Goal: Task Accomplishment & Management: Use online tool/utility

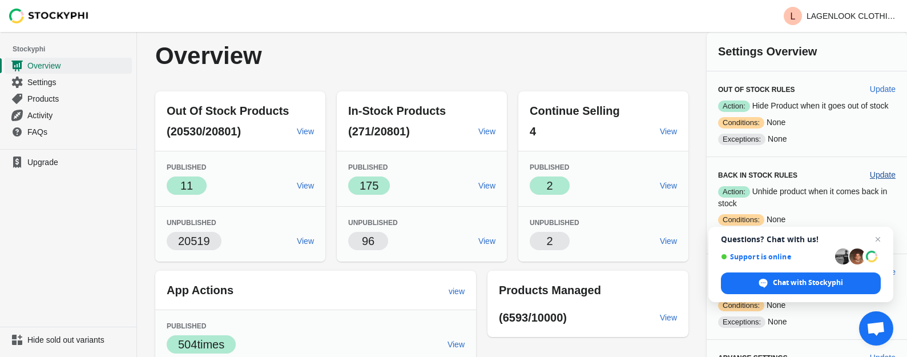
click at [877, 238] on span "Open chat" at bounding box center [878, 239] width 14 height 14
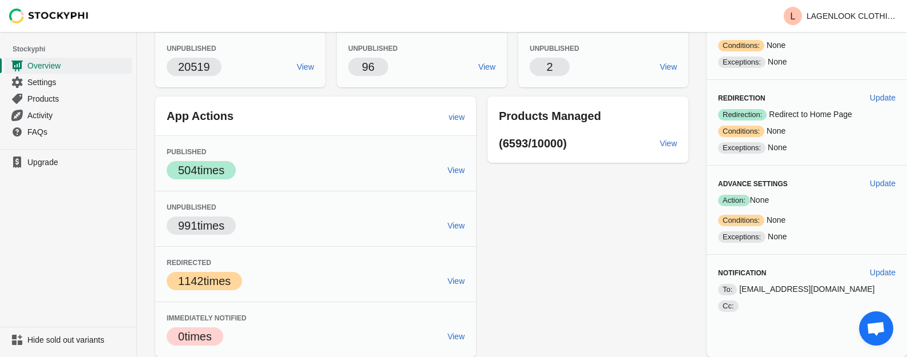
scroll to position [279, 0]
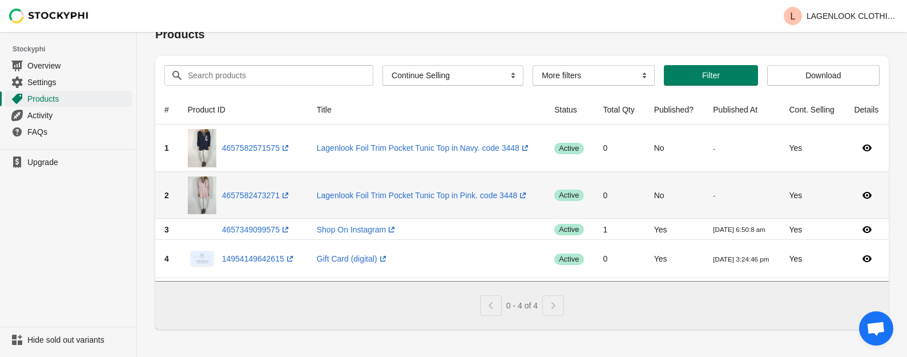
scroll to position [54, 0]
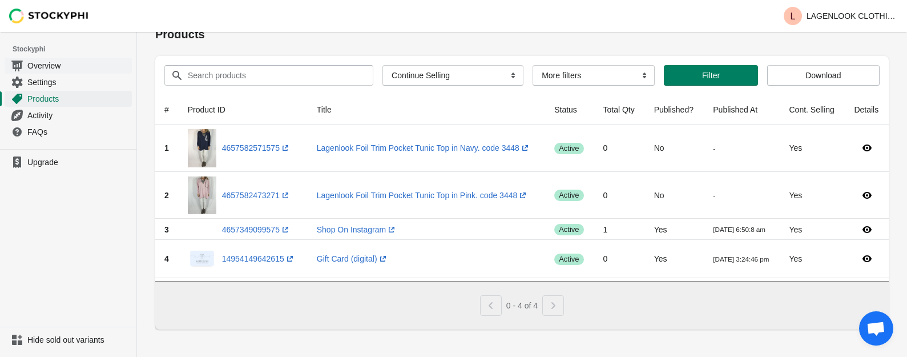
click at [61, 71] on span "Overview" at bounding box center [78, 65] width 102 height 11
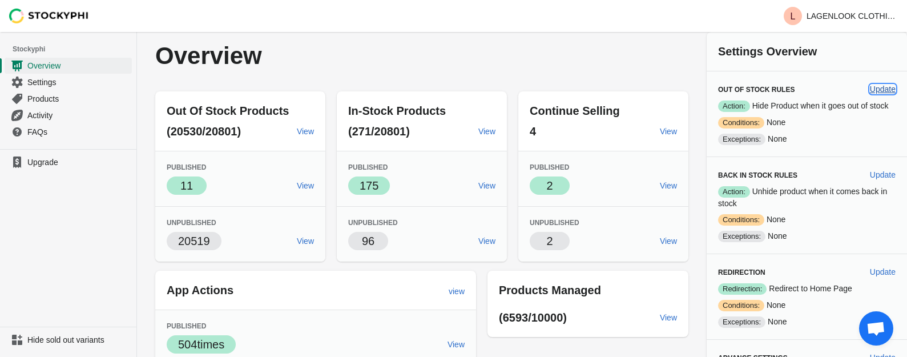
click at [878, 94] on span "Update" at bounding box center [883, 88] width 26 height 9
select select "hours"
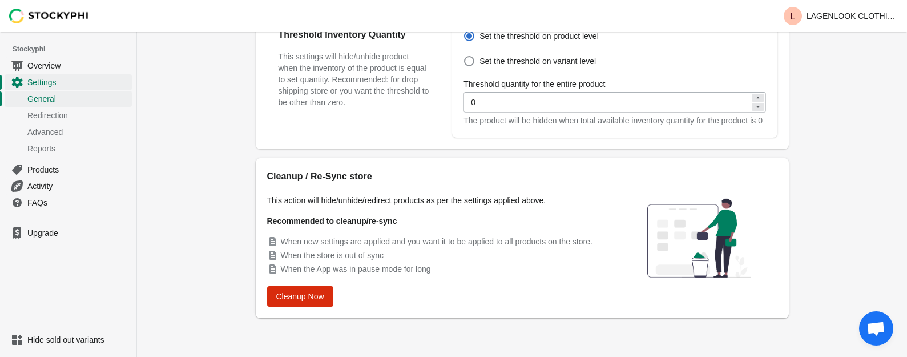
scroll to position [698, 0]
click at [276, 292] on span "Cleanup Now" at bounding box center [300, 296] width 48 height 9
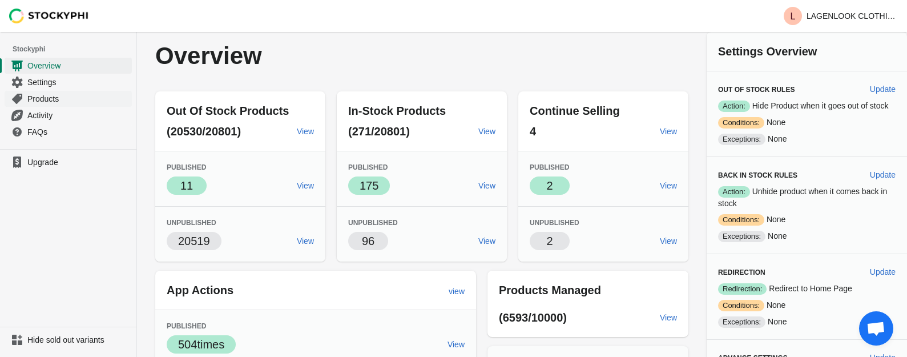
click at [59, 104] on span "Products" at bounding box center [78, 98] width 102 height 11
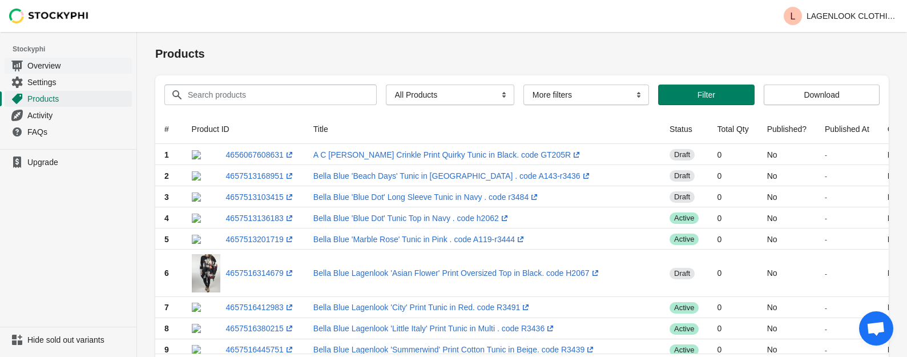
click at [38, 71] on span "Overview" at bounding box center [78, 65] width 102 height 11
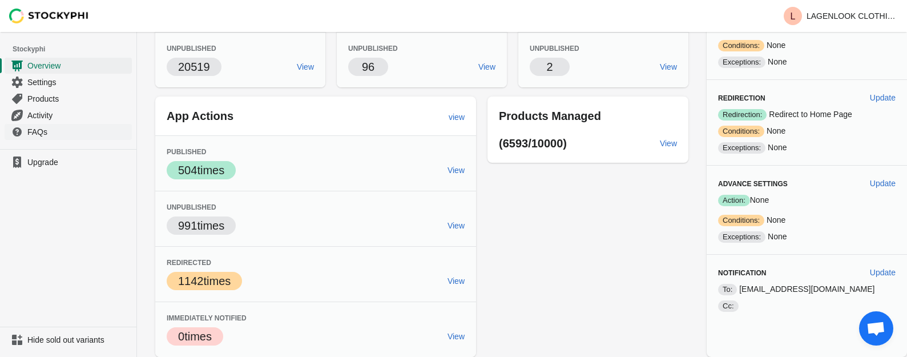
scroll to position [400, 0]
